Goal: Information Seeking & Learning: Check status

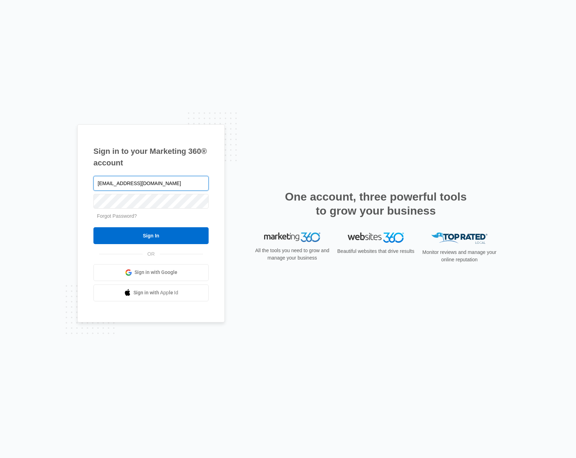
type input "[EMAIL_ADDRESS][DOMAIN_NAME]"
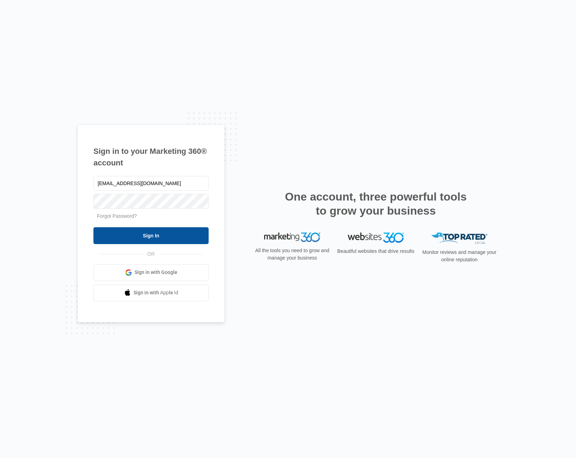
click at [156, 239] on input "Sign In" at bounding box center [150, 235] width 115 height 17
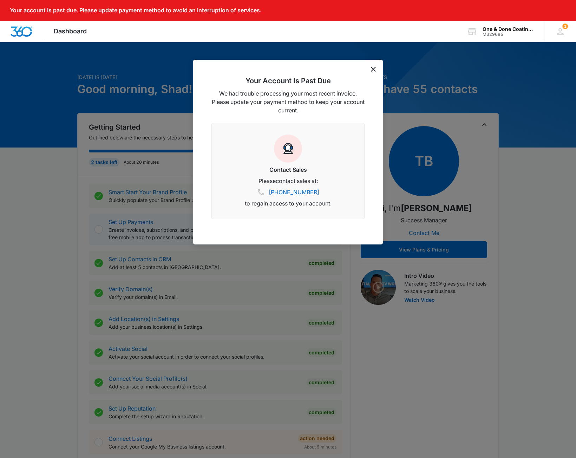
click at [374, 69] on icon "dismiss this dialog" at bounding box center [373, 69] width 5 height 5
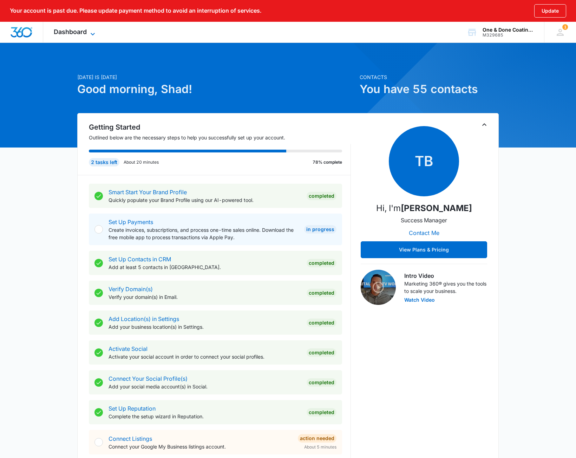
click at [71, 32] on span "Dashboard" at bounding box center [70, 31] width 33 height 7
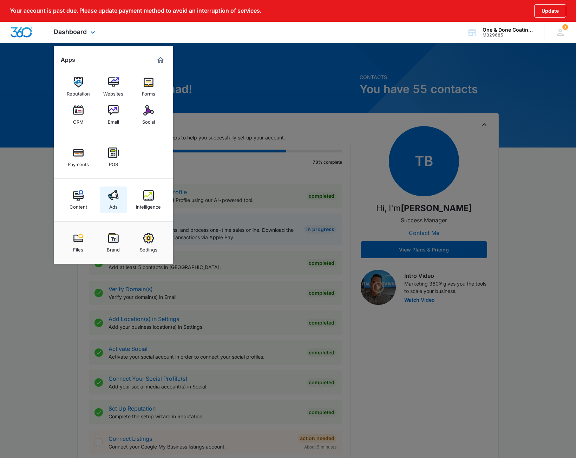
click at [115, 196] on img at bounding box center [113, 195] width 11 height 11
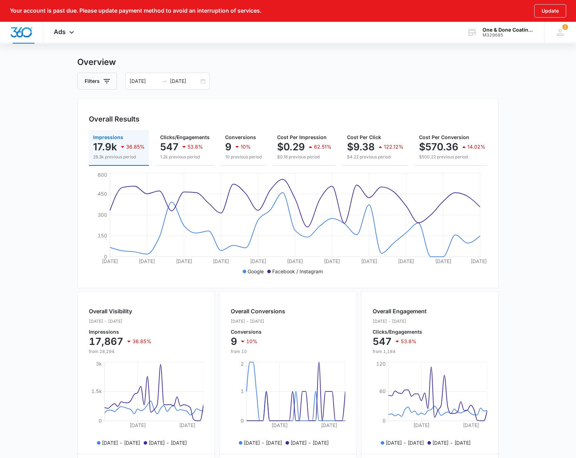
scroll to position [32, 0]
click at [184, 81] on input "[DATE]" at bounding box center [184, 80] width 29 height 8
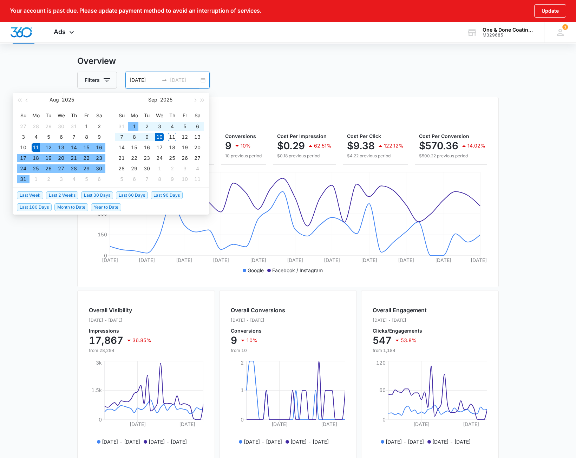
click at [133, 123] on div "1" at bounding box center [134, 126] width 8 height 8
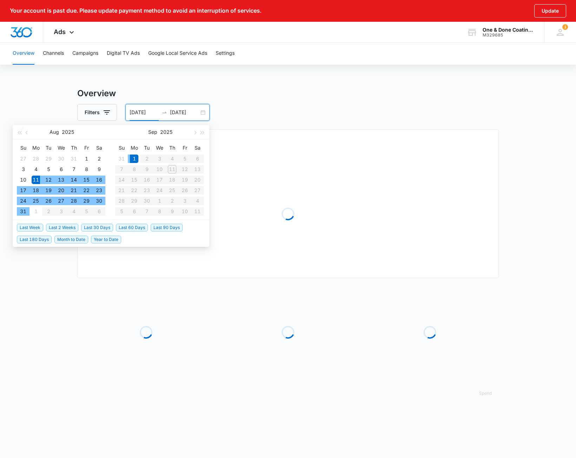
scroll to position [0, 0]
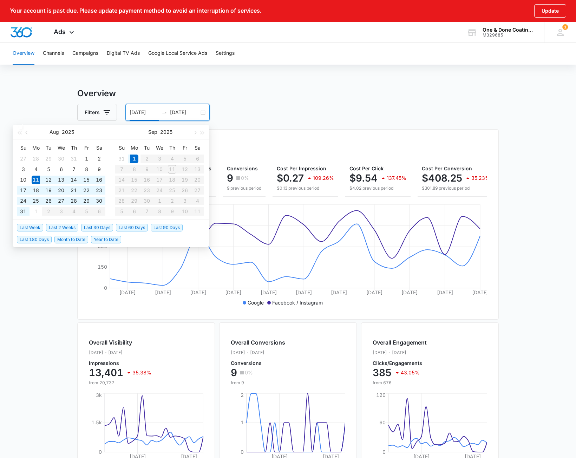
click at [134, 111] on input "[DATE]" at bounding box center [144, 113] width 29 height 8
click at [182, 111] on input "[DATE]" at bounding box center [184, 113] width 29 height 8
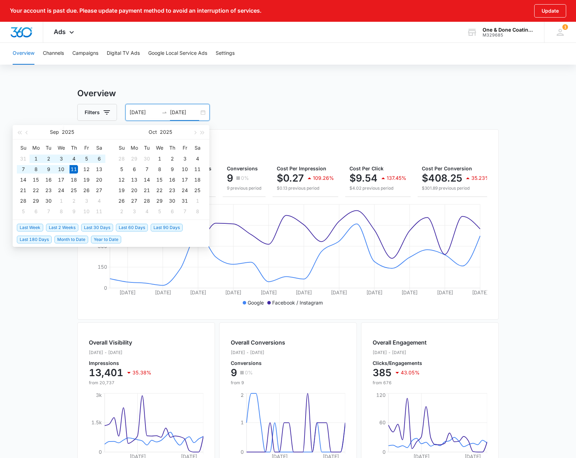
type input "09/11/2025"
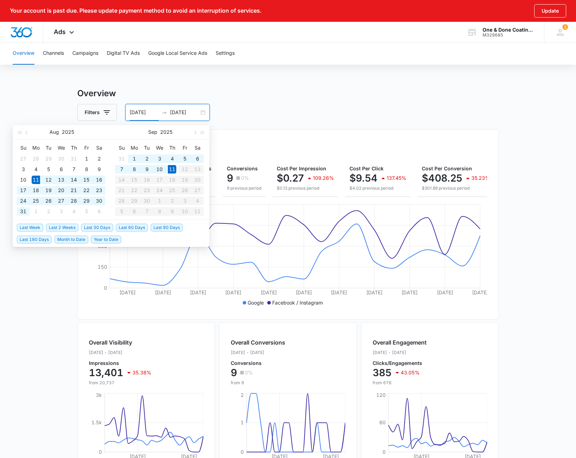
click at [135, 112] on input "08/11/2025" at bounding box center [144, 113] width 29 height 8
click at [139, 112] on input "08/11/2025" at bounding box center [144, 113] width 29 height 8
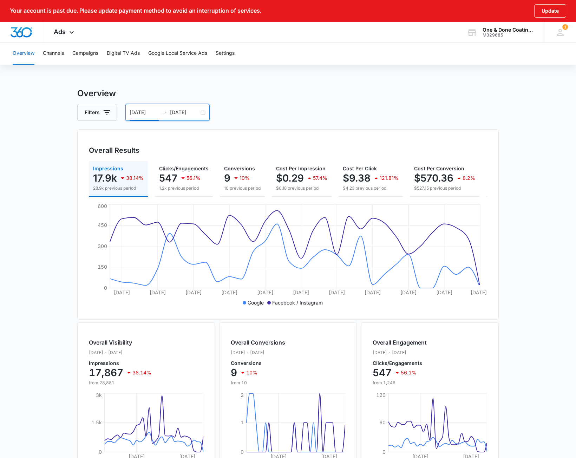
click at [143, 114] on input "08/11/2025" at bounding box center [144, 113] width 29 height 8
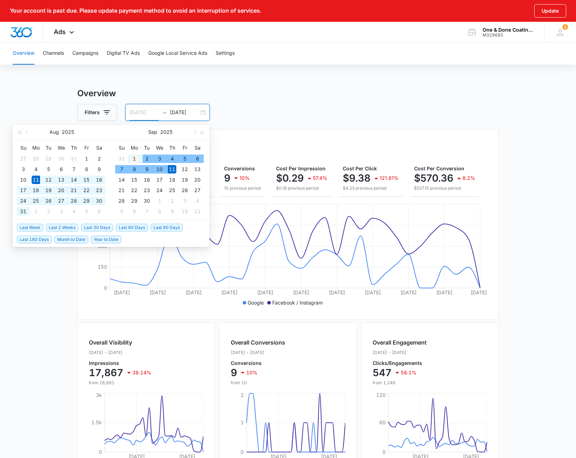
type input "09/01/2025"
click at [137, 158] on div "1" at bounding box center [134, 159] width 8 height 8
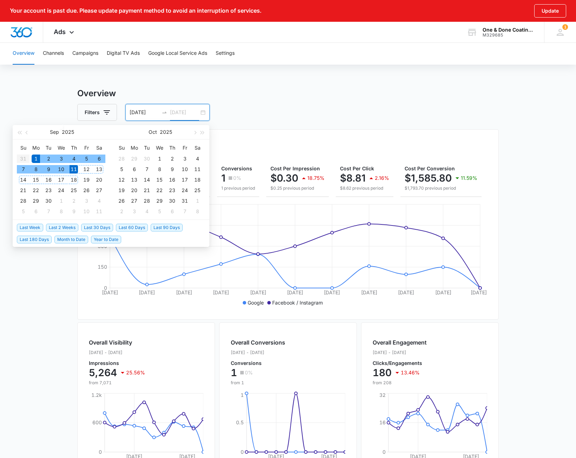
type input "09/11/2025"
click at [74, 169] on div "11" at bounding box center [74, 169] width 8 height 8
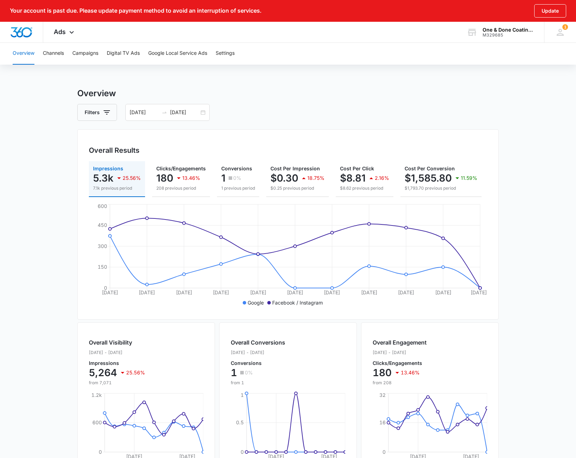
click at [52, 196] on main "Overview Filters 09/01/2025 09/11/2025 Overall Results Impressions 5.3k 25.56% …" at bounding box center [288, 339] width 576 height 504
click at [57, 55] on button "Channels" at bounding box center [53, 53] width 21 height 22
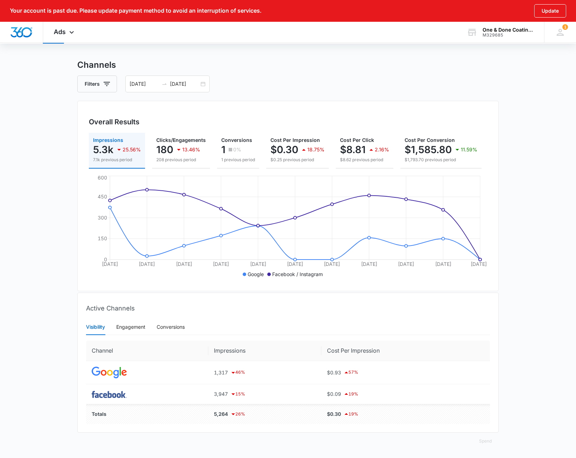
scroll to position [28, 0]
click at [164, 327] on div "Conversions" at bounding box center [171, 327] width 28 height 8
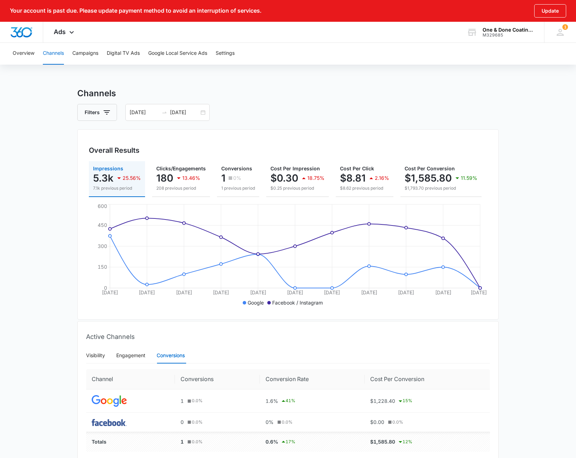
scroll to position [0, 0]
click at [81, 55] on button "Campaigns" at bounding box center [85, 53] width 26 height 22
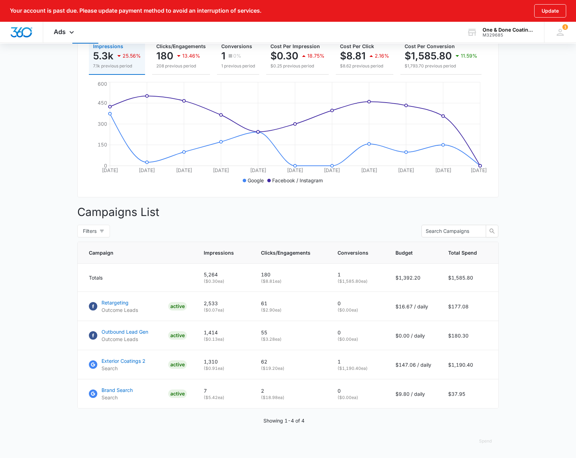
scroll to position [122, 0]
click at [502, 375] on main "Campaigns Filters 09/01/2025 09/11/2025 Overall Results Impressions 5.3k 25.56%…" at bounding box center [288, 211] width 576 height 493
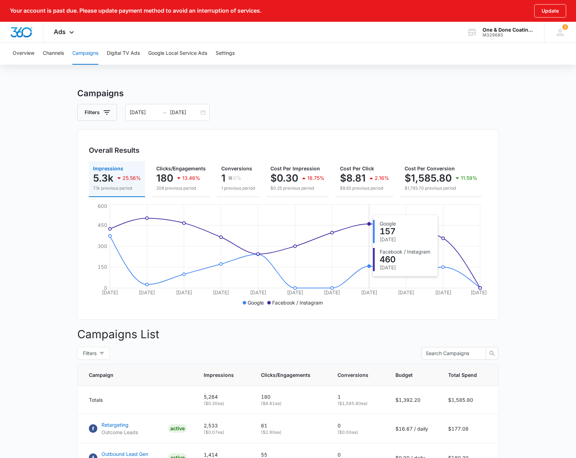
scroll to position [0, 0]
click at [128, 52] on button "Digital TV Ads" at bounding box center [123, 53] width 33 height 22
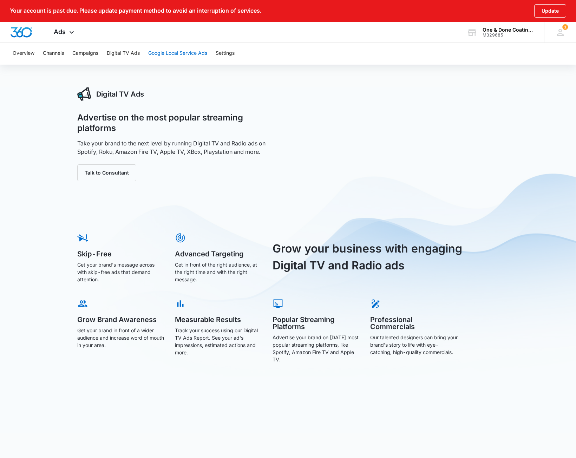
click at [190, 52] on button "Google Local Service Ads" at bounding box center [177, 53] width 59 height 22
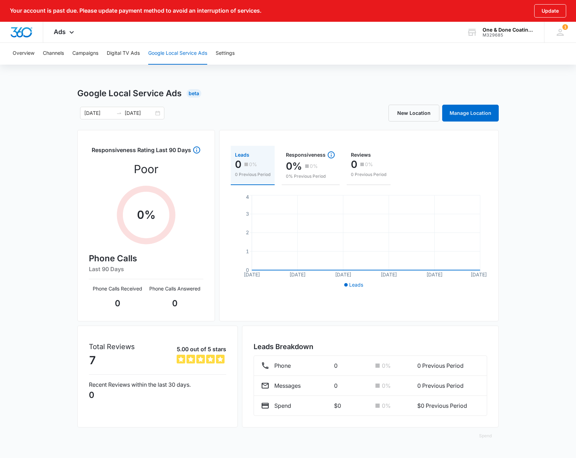
click at [540, 198] on div "Google Local Service Ads Beta 09/01/2025 09/11/2025 New Location Manage Locatio…" at bounding box center [288, 270] width 576 height 366
click at [222, 52] on button "Settings" at bounding box center [225, 53] width 19 height 22
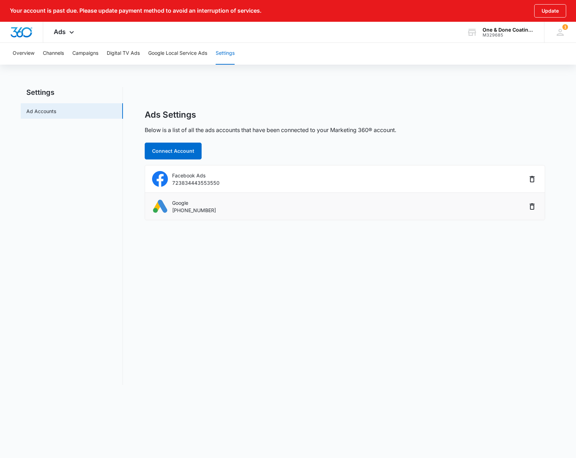
click at [226, 204] on div "Google 382-707-3929" at bounding box center [339, 206] width 375 height 16
click at [178, 210] on p "382-707-3929" at bounding box center [194, 210] width 44 height 7
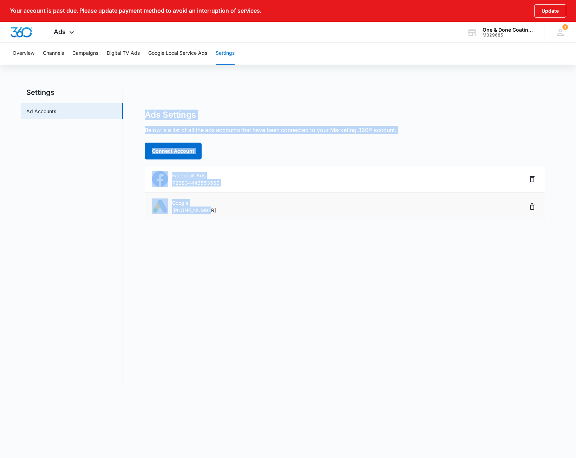
drag, startPoint x: 223, startPoint y: 214, endPoint x: 263, endPoint y: 203, distance: 41.2
click at [127, 203] on div "Settings Ad Accounts Ads Settings Below is a list of all the ads accounts that …" at bounding box center [288, 236] width 535 height 298
click at [293, 210] on div "Google 382-707-3929" at bounding box center [339, 206] width 375 height 16
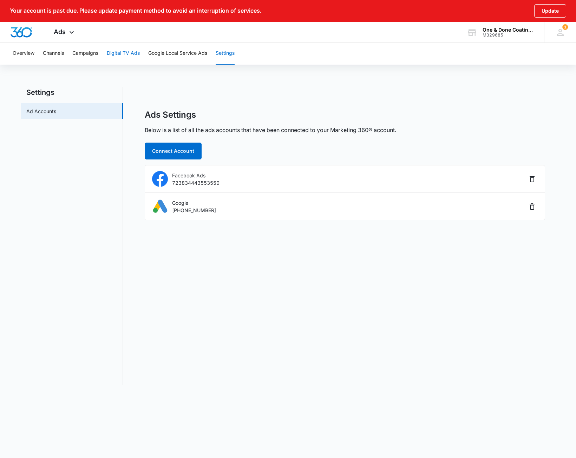
click at [120, 56] on button "Digital TV Ads" at bounding box center [123, 53] width 33 height 22
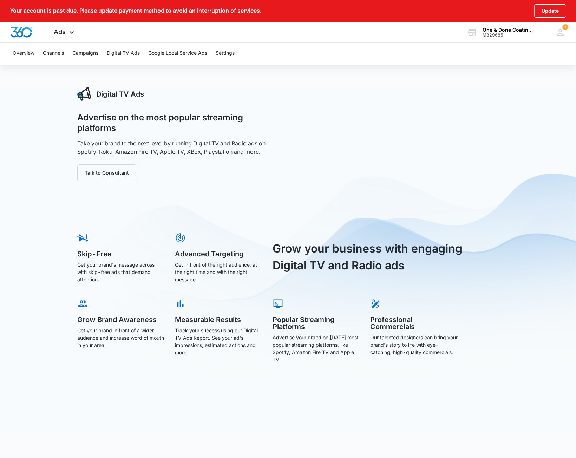
click at [82, 55] on button "Campaigns" at bounding box center [85, 53] width 26 height 22
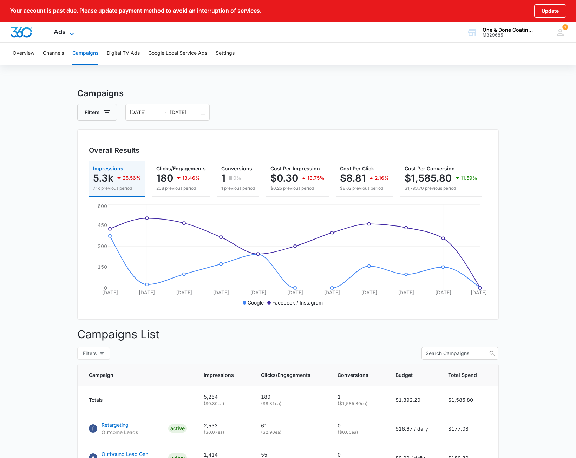
click at [59, 34] on span "Ads" at bounding box center [60, 31] width 12 height 7
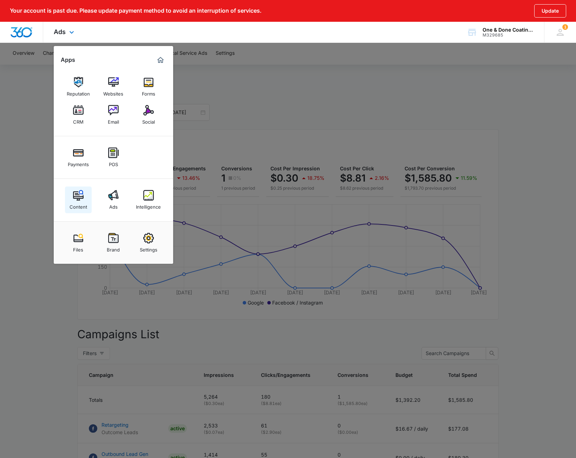
click at [76, 200] on img at bounding box center [78, 195] width 11 height 11
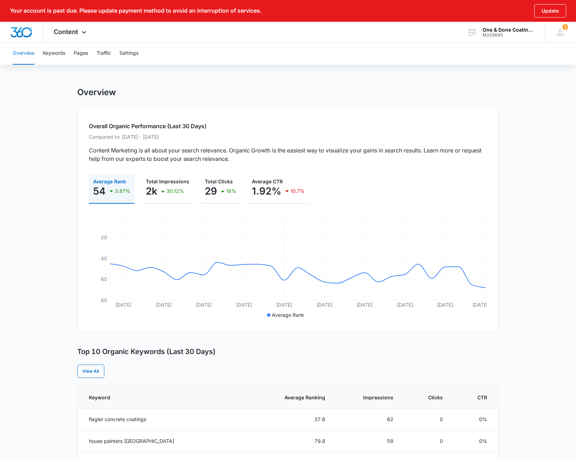
click at [357, 60] on div "Overview Keywords Pages Traffic Settings" at bounding box center [287, 53] width 559 height 22
